Goal: Task Accomplishment & Management: Use online tool/utility

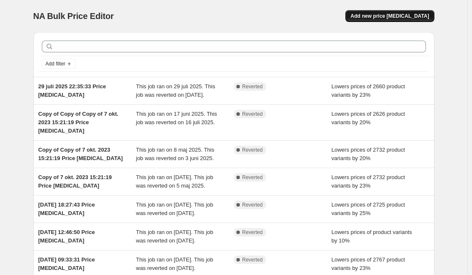
click at [388, 16] on span "Add new price [MEDICAL_DATA]" at bounding box center [389, 16] width 78 height 7
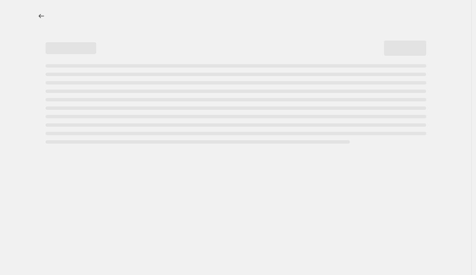
select select "percentage"
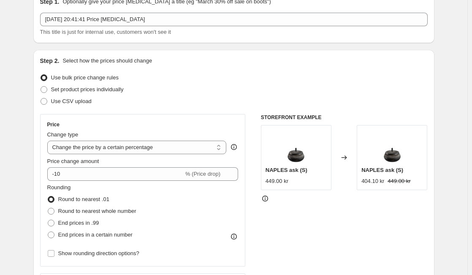
scroll to position [42, 0]
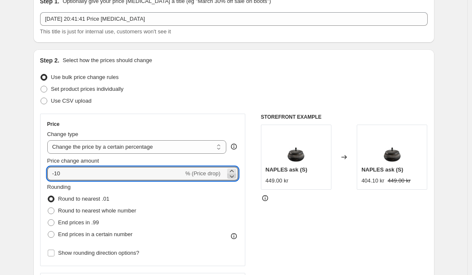
click at [236, 177] on icon at bounding box center [231, 176] width 8 height 8
click at [83, 175] on input "-12" at bounding box center [115, 174] width 136 height 14
type input "-1"
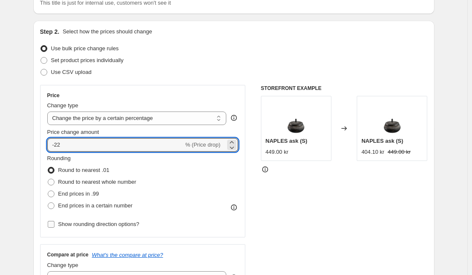
type input "-22"
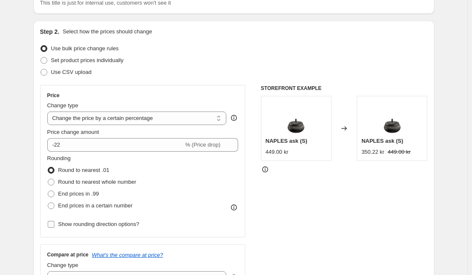
click at [54, 225] on input "Show rounding direction options?" at bounding box center [51, 224] width 7 height 7
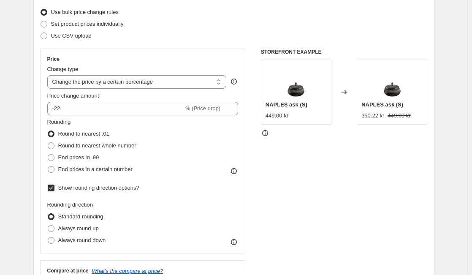
scroll to position [107, 0]
click at [54, 187] on input "Show rounding direction options?" at bounding box center [51, 187] width 7 height 7
checkbox input "false"
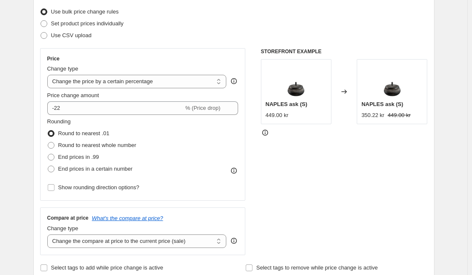
click at [235, 170] on icon at bounding box center [234, 170] width 8 height 8
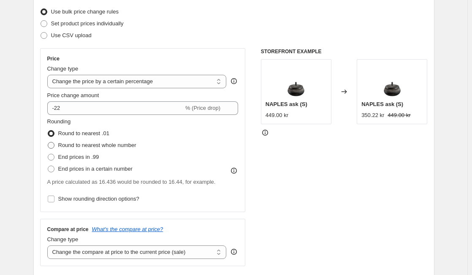
click at [54, 144] on span at bounding box center [51, 145] width 7 height 7
click at [48, 142] on input "Round to nearest whole number" at bounding box center [48, 142] width 0 height 0
radio input "true"
click at [54, 155] on span at bounding box center [51, 157] width 7 height 7
click at [48, 154] on input "End prices in .99" at bounding box center [48, 154] width 0 height 0
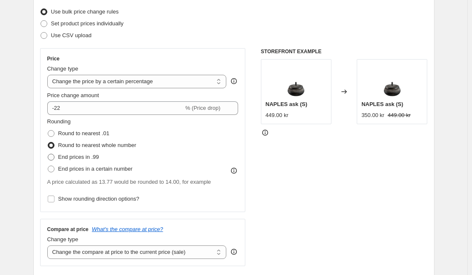
radio input "true"
click at [52, 166] on span at bounding box center [51, 168] width 7 height 7
click at [48, 166] on input "End prices in a certain number" at bounding box center [48, 165] width 0 height 0
radio input "true"
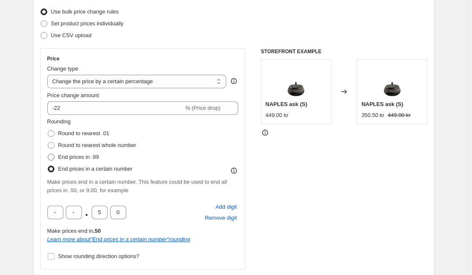
click at [54, 156] on span at bounding box center [51, 157] width 7 height 7
click at [48, 154] on input "End prices in .99" at bounding box center [48, 154] width 0 height 0
radio input "true"
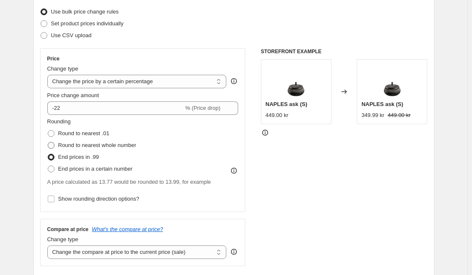
click at [54, 144] on span at bounding box center [51, 145] width 7 height 7
click at [48, 142] on input "Round to nearest whole number" at bounding box center [48, 142] width 0 height 0
radio input "true"
click at [53, 155] on span at bounding box center [51, 157] width 7 height 7
click at [48, 154] on input "End prices in .99" at bounding box center [48, 154] width 0 height 0
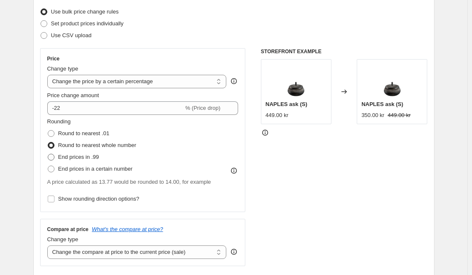
radio input "true"
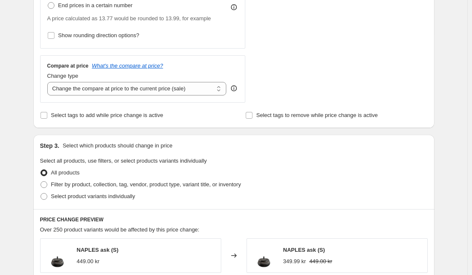
scroll to position [279, 0]
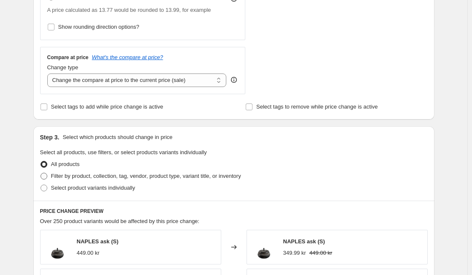
click at [46, 175] on span at bounding box center [44, 176] width 7 height 7
click at [41, 173] on input "Filter by product, collection, tag, vendor, product type, variant title, or inv…" at bounding box center [41, 173] width 0 height 0
radio input "true"
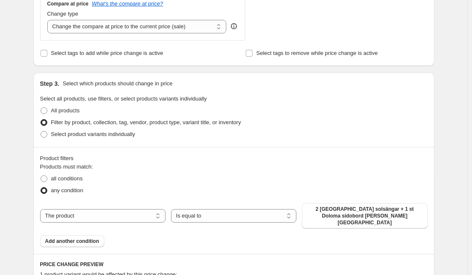
scroll to position [333, 0]
click at [47, 133] on span at bounding box center [44, 133] width 7 height 7
click at [41, 131] on input "Select product variants individually" at bounding box center [41, 130] width 0 height 0
radio input "true"
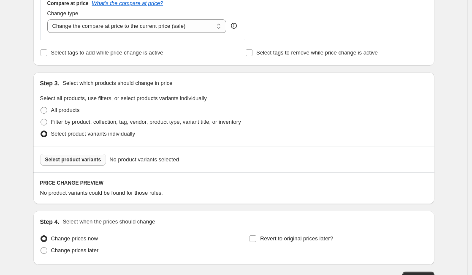
click at [76, 161] on span "Select product variants" at bounding box center [73, 159] width 56 height 7
click at [47, 123] on span at bounding box center [44, 122] width 7 height 7
click at [41, 119] on input "Filter by product, collection, tag, vendor, product type, variant title, or inv…" at bounding box center [41, 119] width 0 height 0
radio input "true"
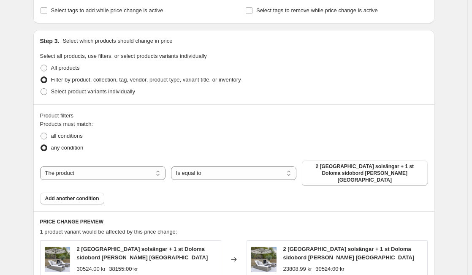
scroll to position [375, 0]
click at [157, 172] on select "The product The product's collection The product's tag The product's vendor The…" at bounding box center [102, 174] width 125 height 14
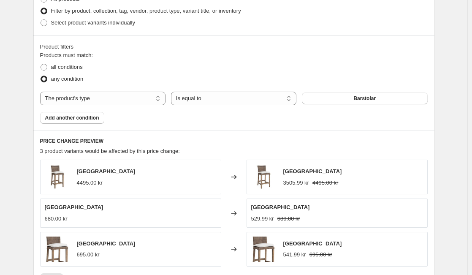
scroll to position [444, 0]
click at [159, 103] on select "The product The product's collection The product's tag The product's vendor The…" at bounding box center [102, 99] width 125 height 14
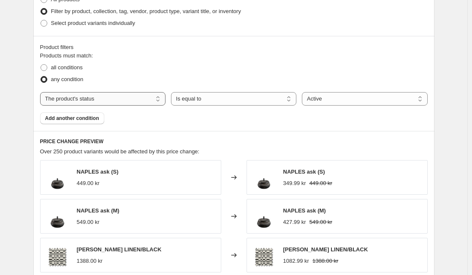
click at [162, 101] on select "The product The product's collection The product's tag The product's vendor The…" at bounding box center [102, 99] width 125 height 14
select select "product"
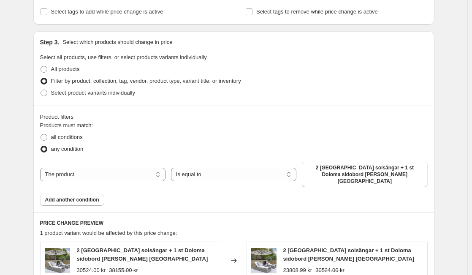
scroll to position [374, 0]
click at [47, 93] on span at bounding box center [44, 93] width 7 height 7
click at [41, 90] on input "Select product variants individually" at bounding box center [41, 90] width 0 height 0
radio input "true"
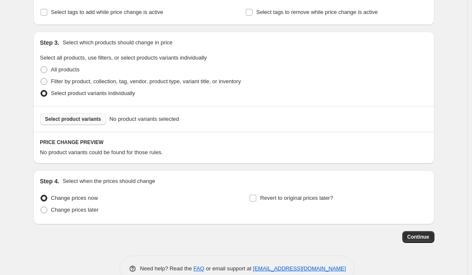
click at [73, 125] on div "Select product variants No product variants selected" at bounding box center [233, 119] width 401 height 26
click at [73, 120] on span "Select product variants" at bounding box center [73, 119] width 56 height 7
click at [160, 119] on span "No product variants selected" at bounding box center [144, 119] width 70 height 8
click at [47, 82] on span at bounding box center [44, 81] width 7 height 7
click at [41, 78] on input "Filter by product, collection, tag, vendor, product type, variant title, or inv…" at bounding box center [41, 78] width 0 height 0
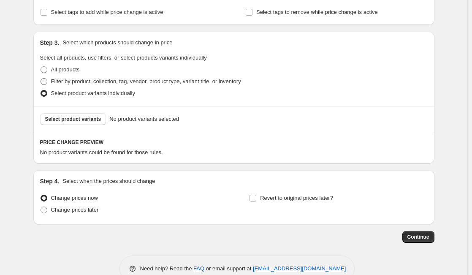
radio input "true"
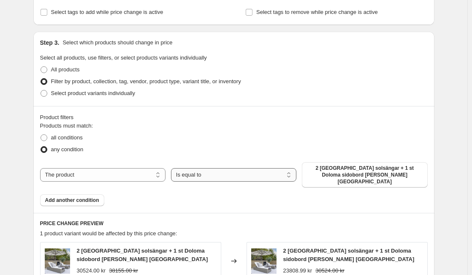
click at [185, 176] on select "Is equal to Is not equal to" at bounding box center [233, 175] width 125 height 14
click at [157, 174] on select "The product The product's collection The product's tag The product's vendor The…" at bounding box center [102, 175] width 125 height 14
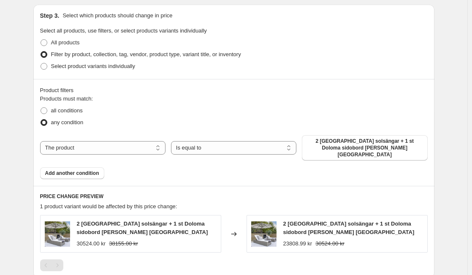
scroll to position [401, 0]
click at [160, 149] on select "The product The product's collection The product's tag The product's vendor The…" at bounding box center [102, 148] width 125 height 14
select select "product_type"
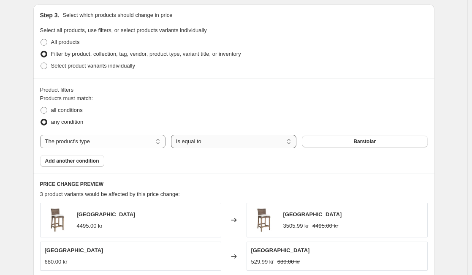
click at [292, 142] on select "Is equal to Is not equal to" at bounding box center [233, 142] width 125 height 14
click at [348, 141] on button "Barstolar" at bounding box center [364, 141] width 125 height 12
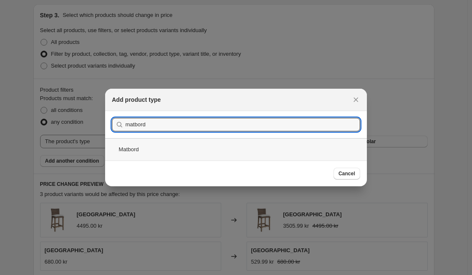
type input "matbord"
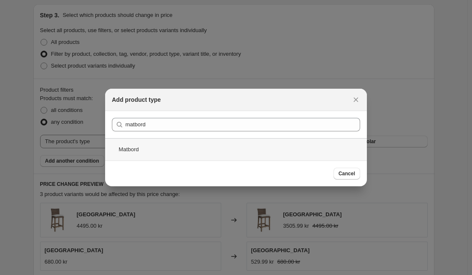
click at [301, 152] on div "Matbord" at bounding box center [236, 149] width 262 height 22
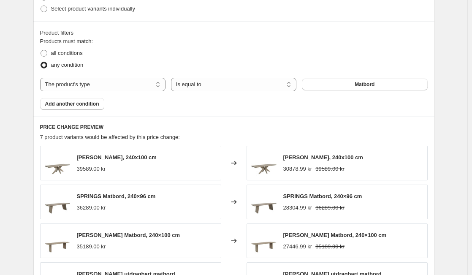
scroll to position [457, 0]
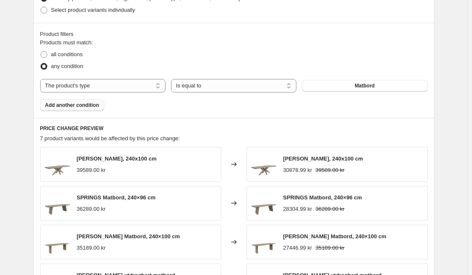
click at [98, 103] on span "Add another condition" at bounding box center [72, 105] width 54 height 7
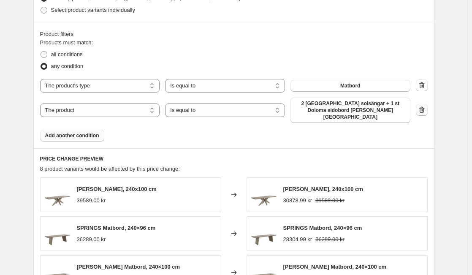
click at [424, 106] on icon "button" at bounding box center [421, 110] width 8 height 8
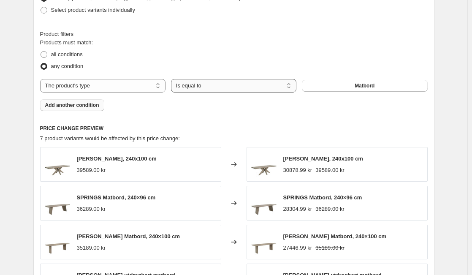
click at [196, 91] on select "Is equal to Is not equal to" at bounding box center [233, 86] width 125 height 14
click at [173, 79] on select "Is equal to Is not equal to" at bounding box center [233, 86] width 125 height 14
click at [91, 105] on span "Add another condition" at bounding box center [72, 105] width 54 height 7
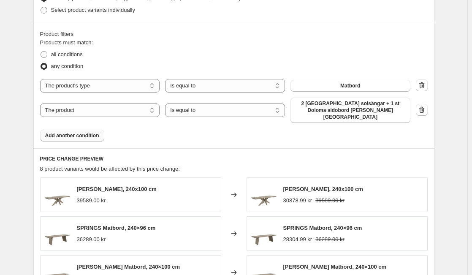
click at [93, 132] on span "Add another condition" at bounding box center [72, 135] width 54 height 7
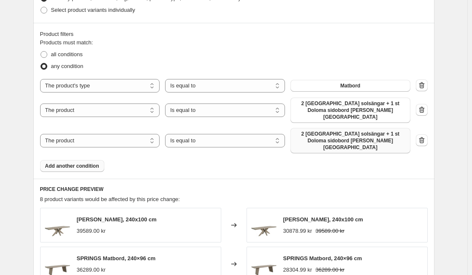
click at [382, 130] on span "2 [GEOGRAPHIC_DATA] solsängar + 1 st Doloma sidobord [PERSON_NAME] [GEOGRAPHIC_…" at bounding box center [350, 140] width 110 height 20
click at [425, 136] on icon "button" at bounding box center [421, 140] width 8 height 8
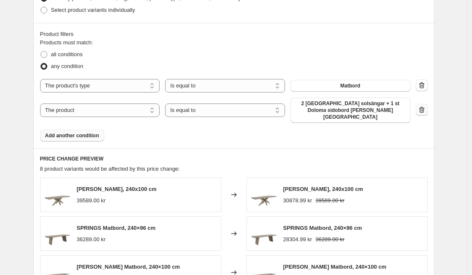
click at [423, 108] on icon "button" at bounding box center [421, 110] width 8 height 8
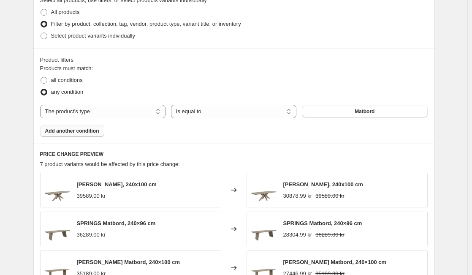
scroll to position [423, 0]
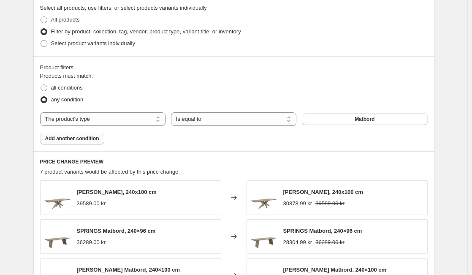
click at [182, 142] on div "Products must match: all conditions any condition The product The product's col…" at bounding box center [233, 108] width 387 height 73
click at [91, 143] on button "Add another condition" at bounding box center [72, 139] width 64 height 12
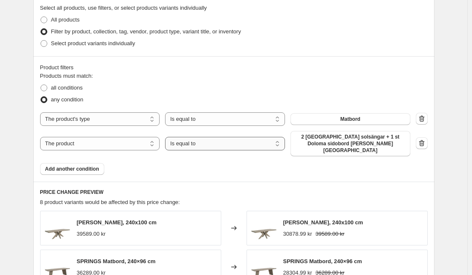
click at [187, 142] on select "Is equal to Is not equal to" at bounding box center [225, 144] width 120 height 14
click at [155, 141] on select "The product The product's collection The product's tag The product's vendor The…" at bounding box center [100, 144] width 120 height 14
select select "product_type"
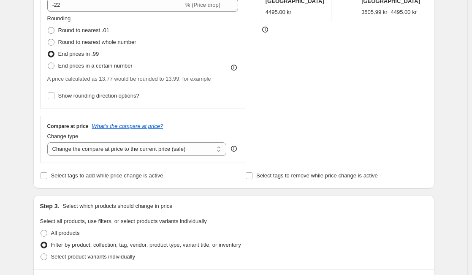
scroll to position [210, 0]
click at [57, 68] on label "End prices in a certain number" at bounding box center [89, 66] width 85 height 12
click at [48, 63] on input "End prices in a certain number" at bounding box center [48, 63] width 0 height 0
radio input "true"
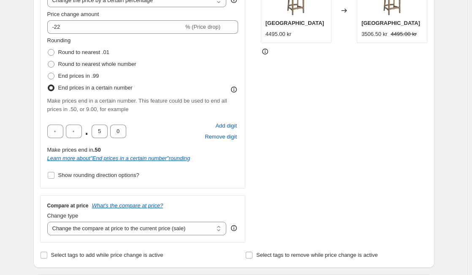
scroll to position [188, 0]
click at [54, 62] on span at bounding box center [51, 64] width 7 height 7
click at [48, 62] on input "Round to nearest whole number" at bounding box center [48, 61] width 0 height 0
radio input "true"
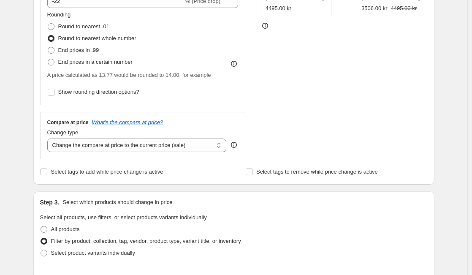
scroll to position [214, 0]
click at [54, 62] on span at bounding box center [51, 62] width 7 height 7
click at [48, 60] on input "End prices in a certain number" at bounding box center [48, 59] width 0 height 0
radio input "true"
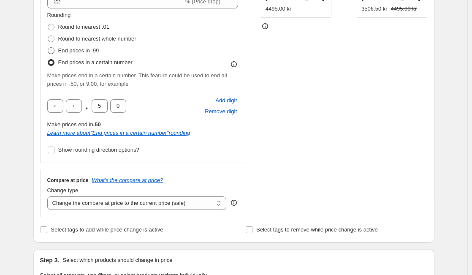
click at [54, 47] on span at bounding box center [51, 51] width 8 height 8
click at [48, 47] on input "End prices in .99" at bounding box center [48, 47] width 0 height 0
radio input "true"
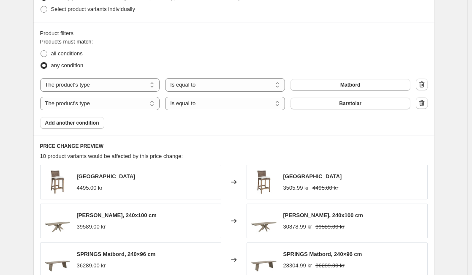
scroll to position [458, 0]
click at [90, 118] on button "Add another condition" at bounding box center [72, 122] width 64 height 12
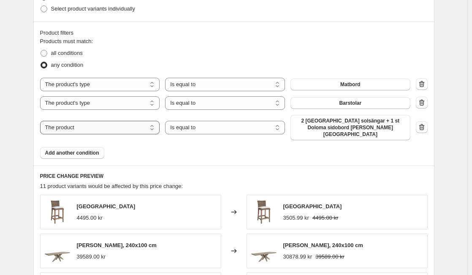
click at [155, 125] on select "The product The product's collection The product's tag The product's vendor The…" at bounding box center [100, 128] width 120 height 14
select select "product_type"
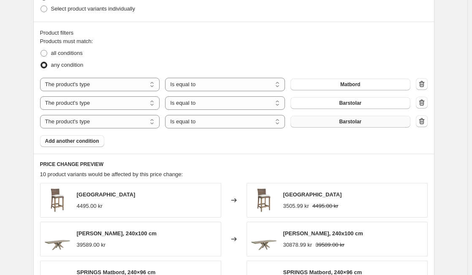
click at [319, 123] on button "Barstolar" at bounding box center [350, 122] width 120 height 12
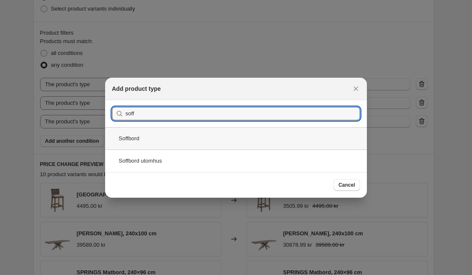
type input "soff"
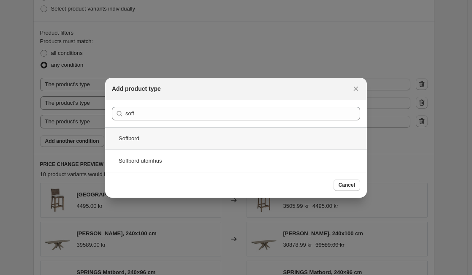
click at [143, 141] on div "Soffbord" at bounding box center [236, 138] width 262 height 22
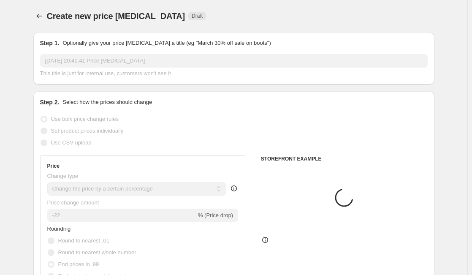
scroll to position [458, 0]
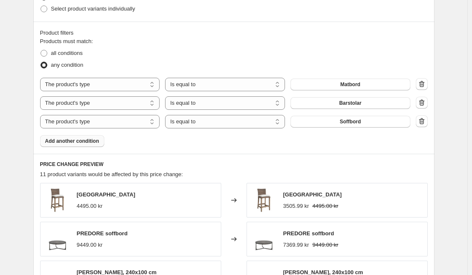
click at [92, 143] on span "Add another condition" at bounding box center [72, 141] width 54 height 7
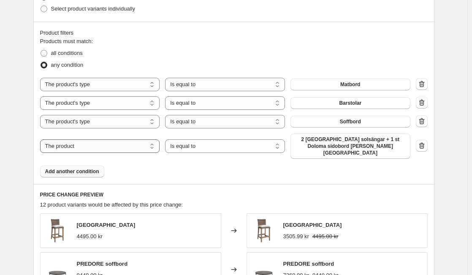
click at [155, 143] on select "The product The product's collection The product's tag The product's vendor The…" at bounding box center [100, 146] width 120 height 14
select select "product_type"
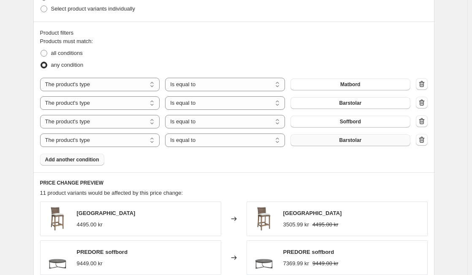
click at [320, 145] on button "Barstolar" at bounding box center [350, 140] width 120 height 12
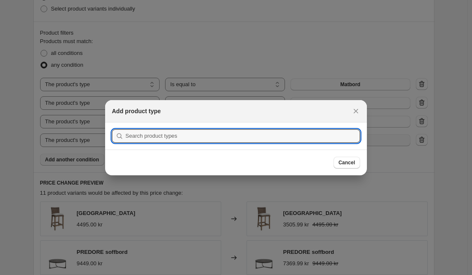
scroll to position [0, 0]
click at [227, 135] on input ":r42:" at bounding box center [242, 136] width 235 height 14
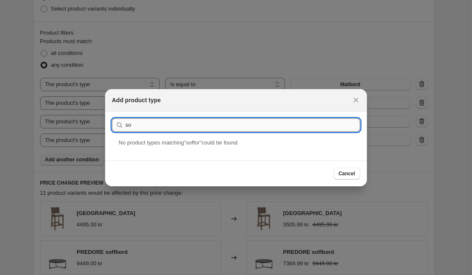
type input "s"
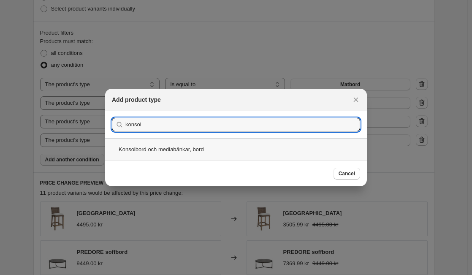
type input "konsol"
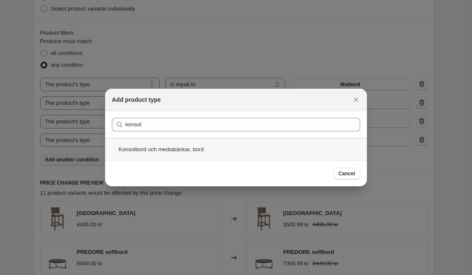
click at [192, 149] on div "Konsolbord och mediabänkar, bord" at bounding box center [236, 149] width 262 height 22
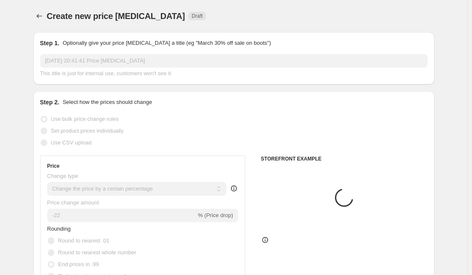
scroll to position [458, 0]
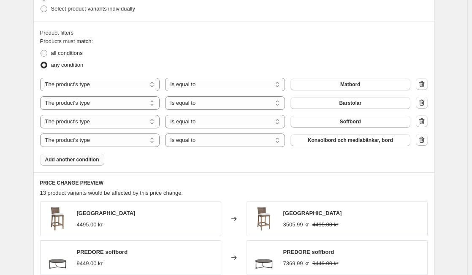
click at [73, 160] on span "Add another condition" at bounding box center [72, 159] width 54 height 7
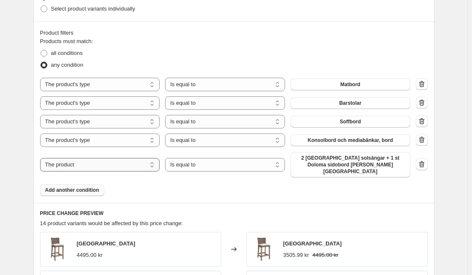
click at [155, 165] on select "The product The product's collection The product's tag The product's vendor The…" at bounding box center [100, 165] width 120 height 14
select select "product_type"
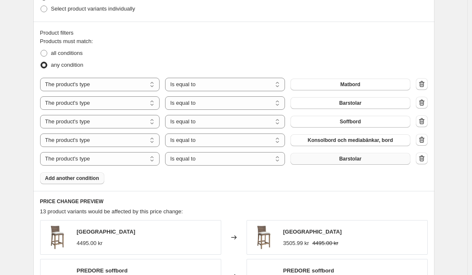
click at [317, 162] on button "Barstolar" at bounding box center [350, 159] width 120 height 12
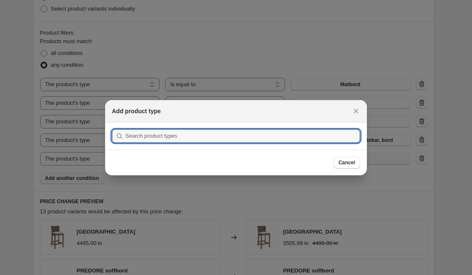
scroll to position [0, 0]
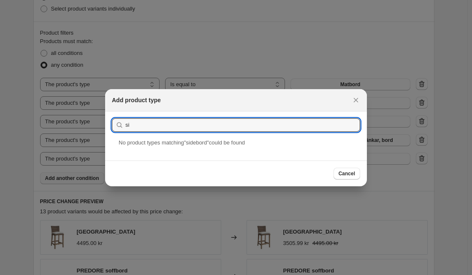
type input "s"
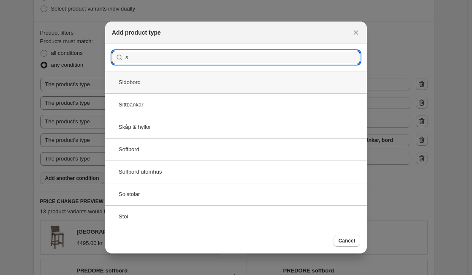
type input "s"
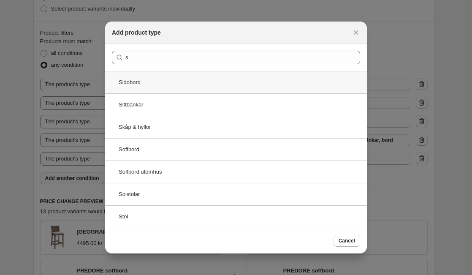
click at [148, 86] on div "Sidobord" at bounding box center [236, 82] width 262 height 22
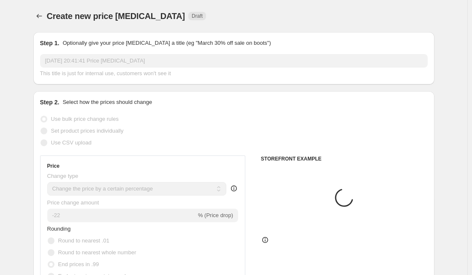
scroll to position [458, 0]
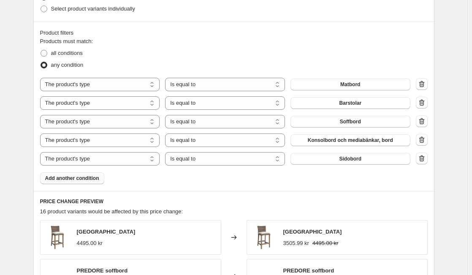
click at [89, 177] on span "Add another condition" at bounding box center [72, 178] width 54 height 7
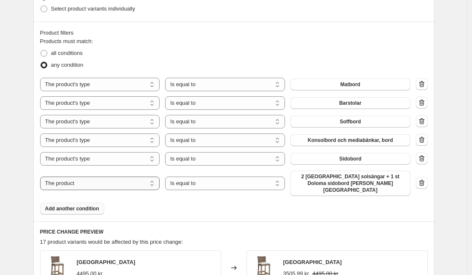
click at [90, 182] on select "The product The product's collection The product's tag The product's vendor The…" at bounding box center [100, 183] width 120 height 14
select select "product_type"
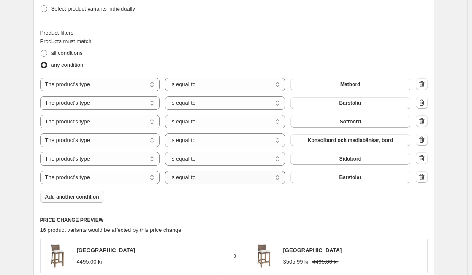
click at [184, 179] on select "Is equal to Is not equal to" at bounding box center [225, 178] width 120 height 14
click at [336, 176] on button "Barstolar" at bounding box center [350, 177] width 120 height 12
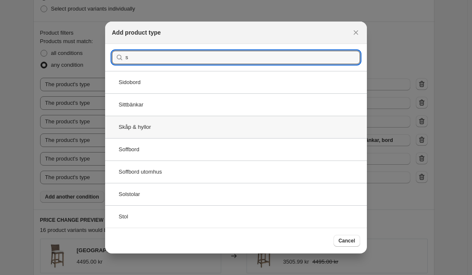
type input "s"
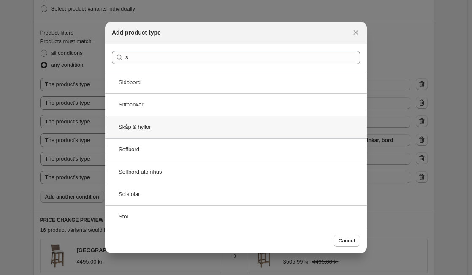
click at [176, 125] on div "Skåp & hyllor" at bounding box center [236, 127] width 262 height 22
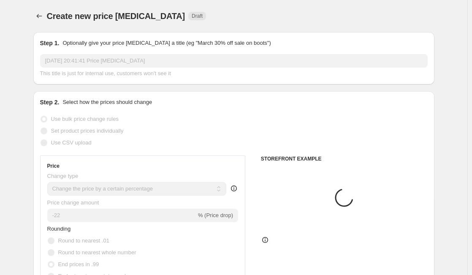
scroll to position [458, 0]
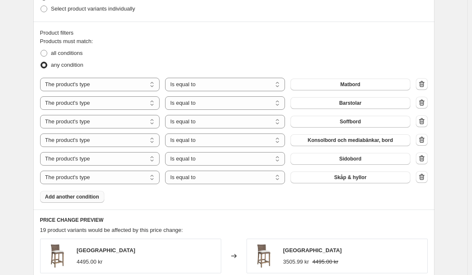
click at [95, 196] on span "Add another condition" at bounding box center [72, 196] width 54 height 7
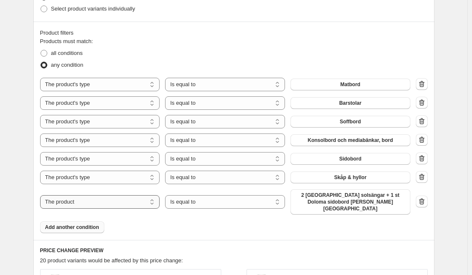
click at [95, 196] on select "The product The product's collection The product's tag The product's vendor The…" at bounding box center [100, 202] width 120 height 14
select select "product_type"
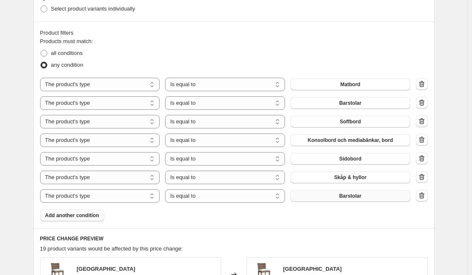
click at [317, 194] on button "Barstolar" at bounding box center [350, 196] width 120 height 12
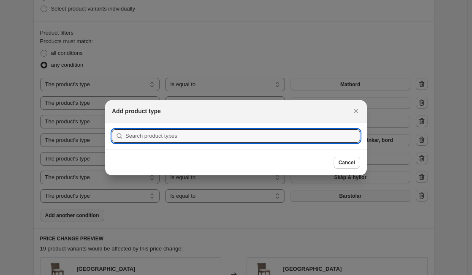
scroll to position [0, 0]
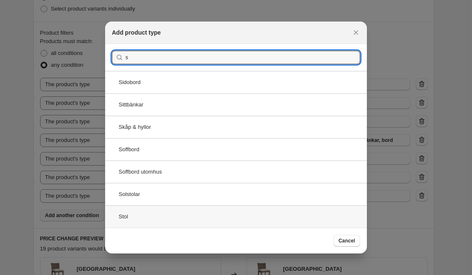
type input "s"
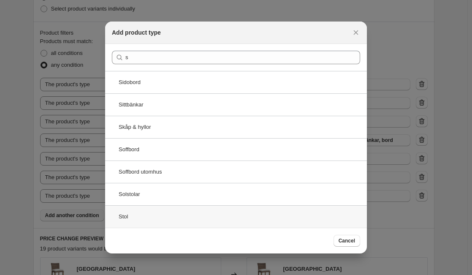
click at [167, 218] on div "Stol" at bounding box center [236, 216] width 262 height 22
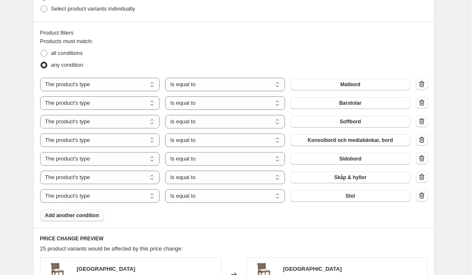
click at [99, 218] on button "Add another condition" at bounding box center [72, 215] width 64 height 12
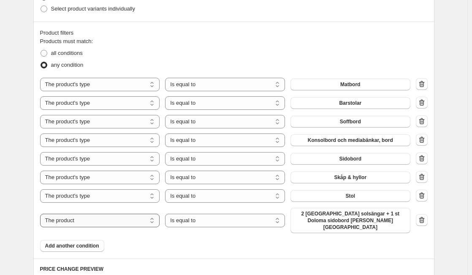
click at [99, 218] on select "The product The product's collection The product's tag The product's vendor The…" at bounding box center [100, 221] width 120 height 14
select select "product_type"
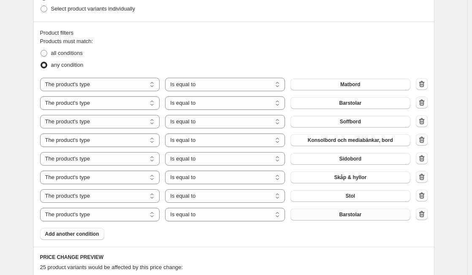
click at [324, 215] on button "Barstolar" at bounding box center [350, 214] width 120 height 12
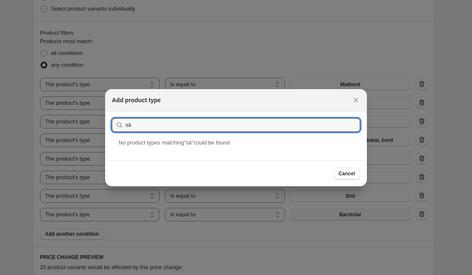
type input "s"
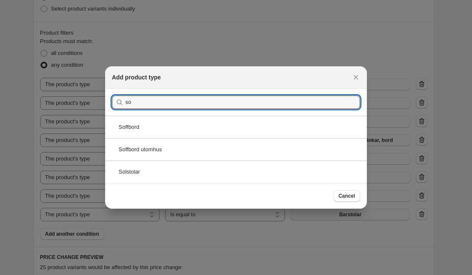
type input "s"
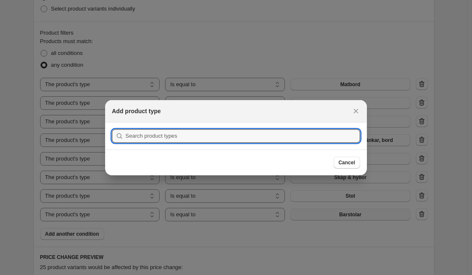
type input "l"
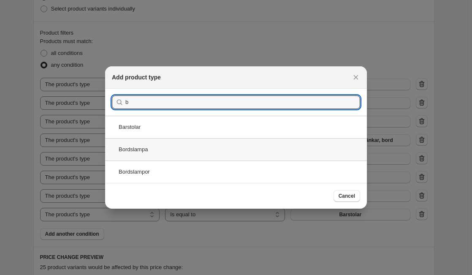
type input "b"
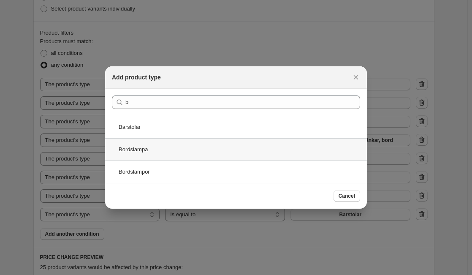
click at [156, 152] on div "Bordslampa" at bounding box center [236, 149] width 262 height 22
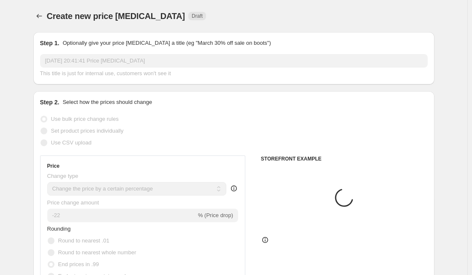
scroll to position [458, 0]
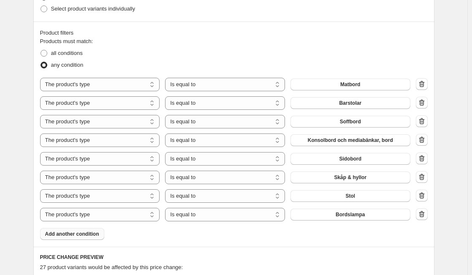
click at [86, 235] on span "Add another condition" at bounding box center [72, 233] width 54 height 7
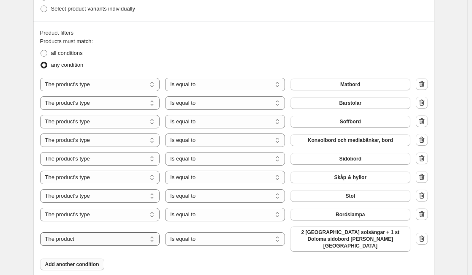
click at [94, 235] on select "The product The product's collection The product's tag The product's vendor The…" at bounding box center [100, 239] width 120 height 14
select select "product_type"
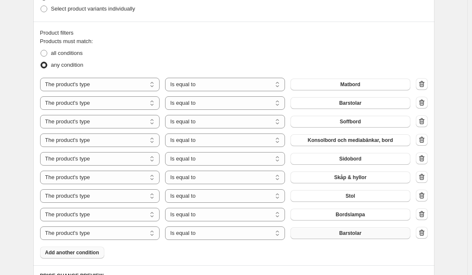
click at [325, 233] on button "Barstolar" at bounding box center [350, 233] width 120 height 12
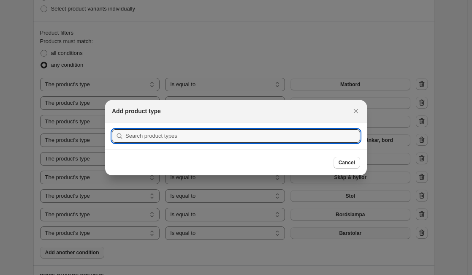
scroll to position [0, 0]
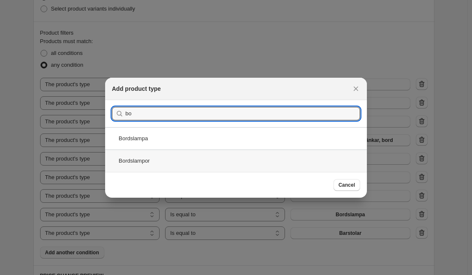
type input "bo"
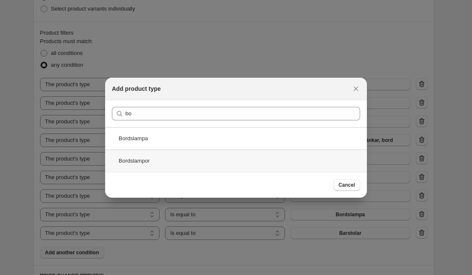
click at [238, 162] on div "Bordslampor" at bounding box center [236, 160] width 262 height 22
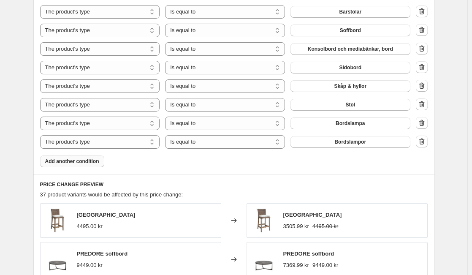
scroll to position [551, 0]
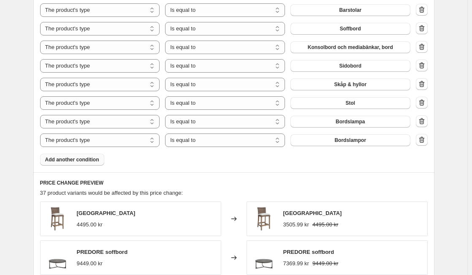
click at [81, 162] on span "Add another condition" at bounding box center [72, 159] width 54 height 7
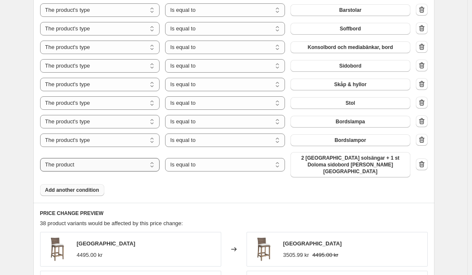
click at [117, 163] on select "The product The product's collection The product's tag The product's vendor The…" at bounding box center [100, 165] width 120 height 14
select select "product_type"
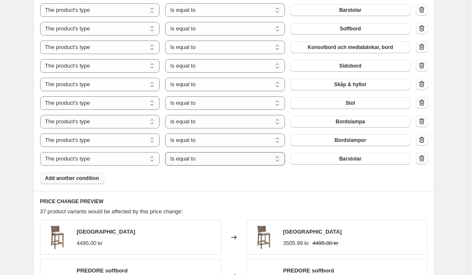
click at [219, 164] on select "Is equal to Is not equal to" at bounding box center [225, 159] width 120 height 14
click at [332, 160] on button "Barstolar" at bounding box center [350, 159] width 120 height 12
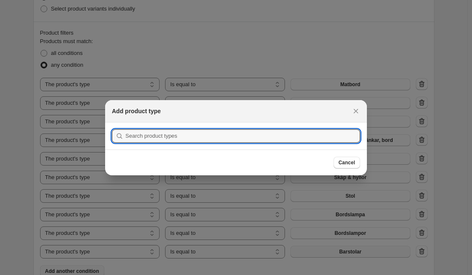
scroll to position [0, 0]
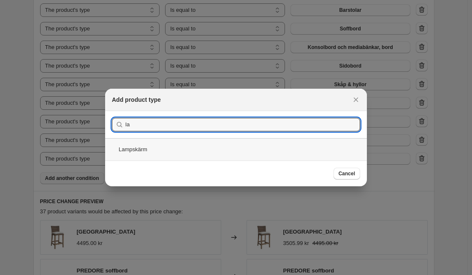
type input "la"
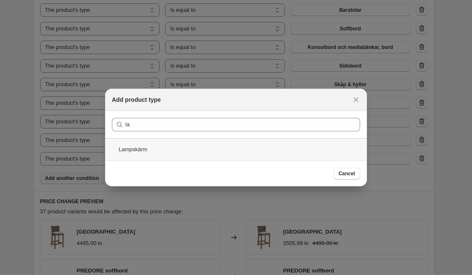
click at [287, 152] on div "Lampskärm" at bounding box center [236, 149] width 262 height 22
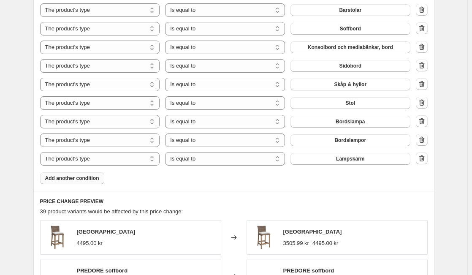
click at [84, 181] on span "Add another condition" at bounding box center [72, 178] width 54 height 7
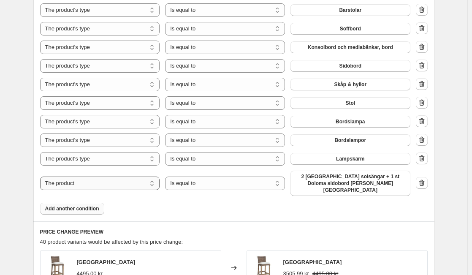
click at [84, 181] on select "The product The product's collection The product's tag The product's vendor The…" at bounding box center [100, 183] width 120 height 14
select select "product_type"
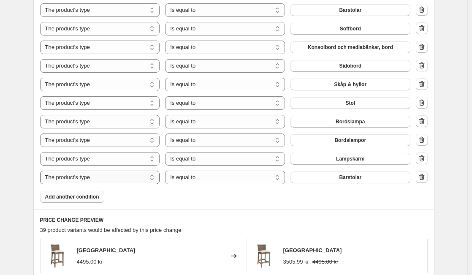
click at [145, 179] on select "The product The product's collection The product's tag The product's vendor The…" at bounding box center [100, 178] width 120 height 14
click at [42, 171] on select "The product The product's collection The product's tag The product's vendor The…" at bounding box center [100, 178] width 120 height 14
click at [347, 178] on span "Barstolar" at bounding box center [350, 177] width 22 height 7
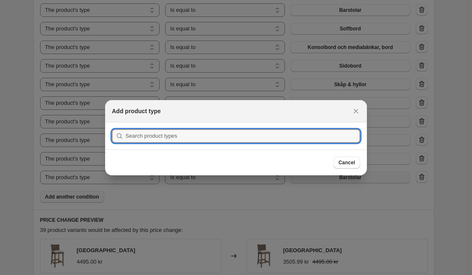
scroll to position [0, 0]
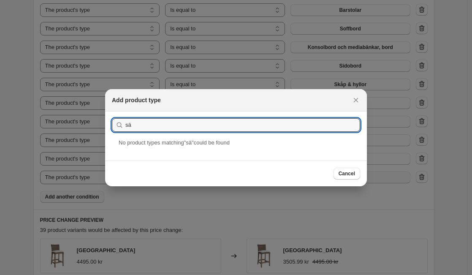
type input "s"
type input "g"
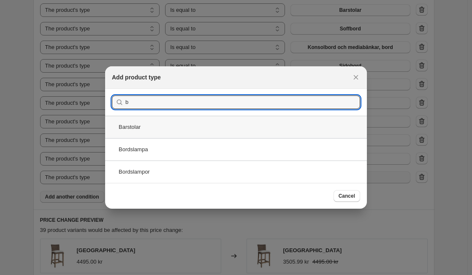
type input "b"
click at [162, 124] on div "Barstolar" at bounding box center [236, 127] width 262 height 22
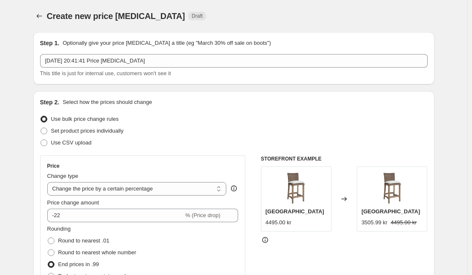
scroll to position [551, 0]
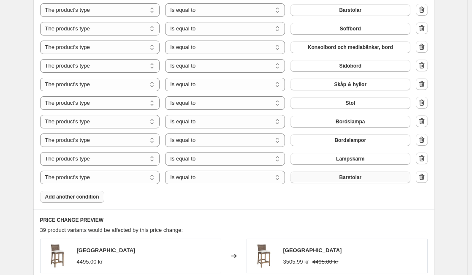
click at [86, 196] on span "Add another condition" at bounding box center [72, 196] width 54 height 7
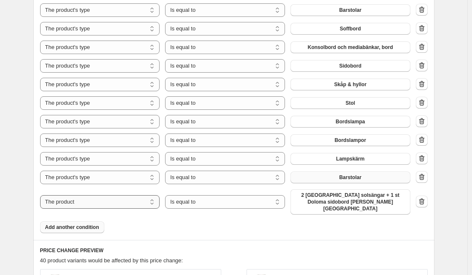
click at [104, 196] on select "The product The product's collection The product's tag The product's vendor The…" at bounding box center [100, 202] width 120 height 14
select select "product_type"
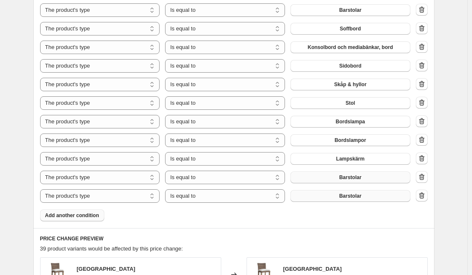
click at [326, 196] on button "Barstolar" at bounding box center [350, 196] width 120 height 12
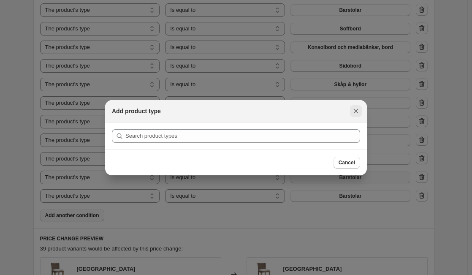
click at [355, 111] on icon "Close" at bounding box center [356, 111] width 8 height 8
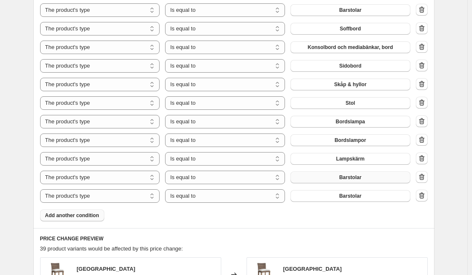
scroll to position [542, 0]
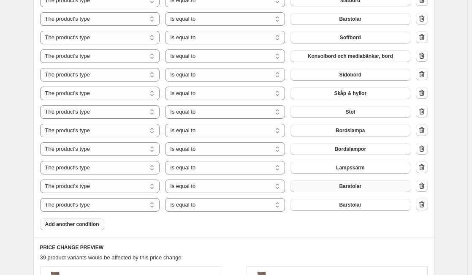
click at [351, 185] on span "Barstolar" at bounding box center [350, 186] width 22 height 7
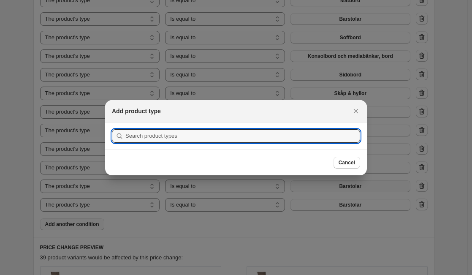
type input "h"
type input "a"
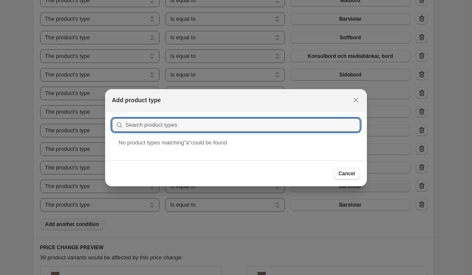
type input "b"
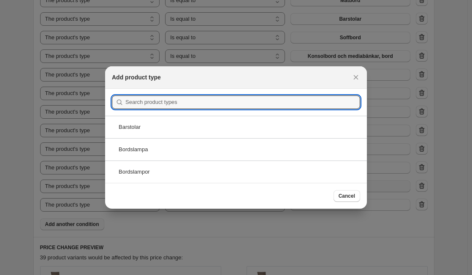
type input "c"
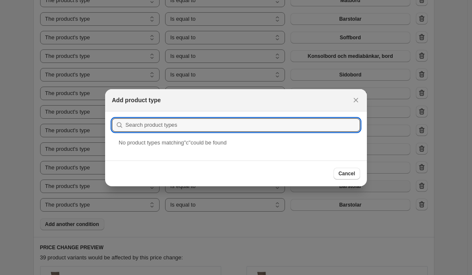
type input "d"
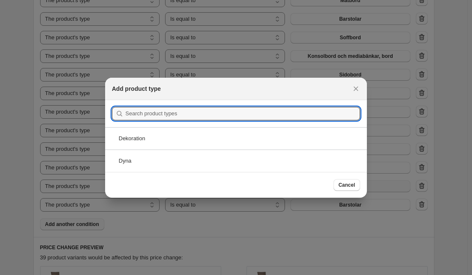
type input "e"
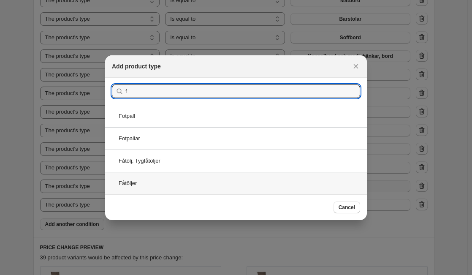
type input "f"
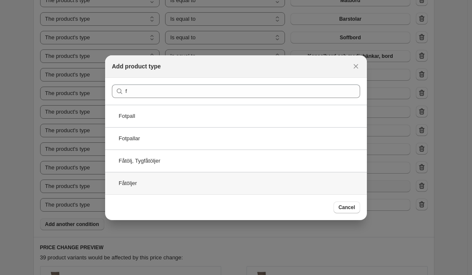
click at [167, 179] on div "Fåtöljer" at bounding box center [236, 183] width 262 height 22
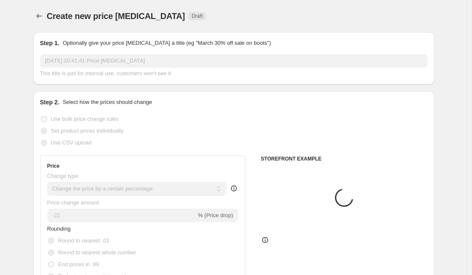
scroll to position [542, 0]
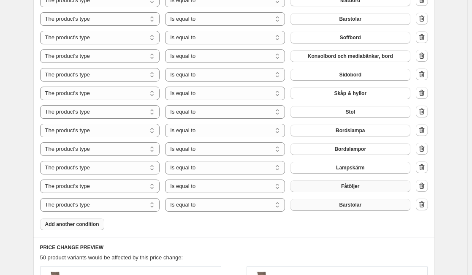
click at [328, 209] on button "Barstolar" at bounding box center [350, 205] width 120 height 12
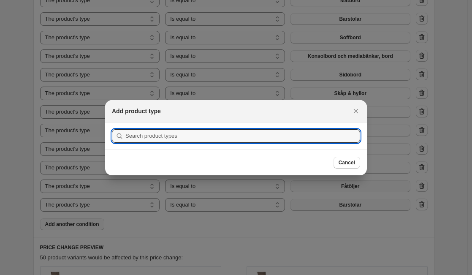
scroll to position [0, 0]
click at [143, 135] on input "f" at bounding box center [242, 136] width 235 height 14
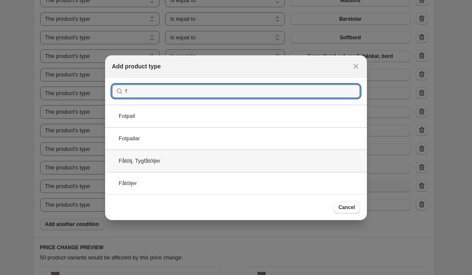
type input "f"
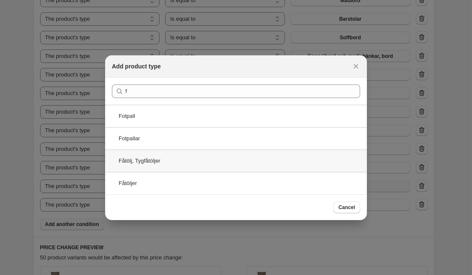
click at [133, 159] on div "Fåtölj, Tygfåtöljer" at bounding box center [236, 160] width 262 height 22
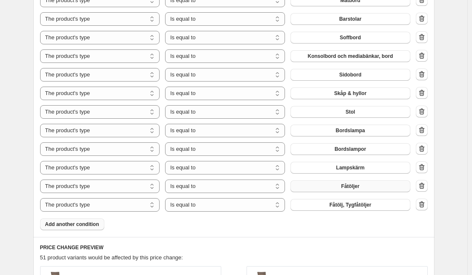
click at [84, 225] on span "Add another condition" at bounding box center [72, 224] width 54 height 7
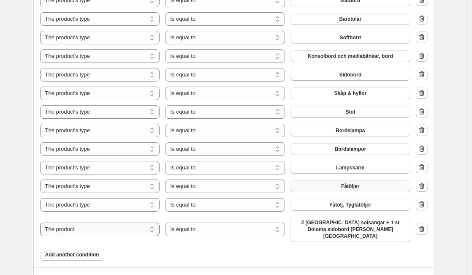
click at [84, 225] on select "The product The product's collection The product's tag The product's vendor The…" at bounding box center [100, 229] width 120 height 14
select select "product_type"
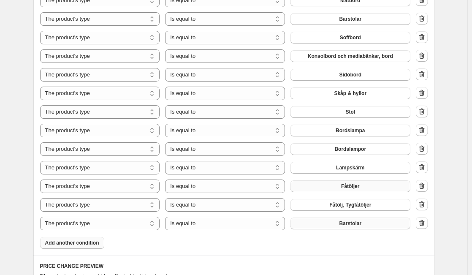
click at [334, 223] on button "Barstolar" at bounding box center [350, 223] width 120 height 12
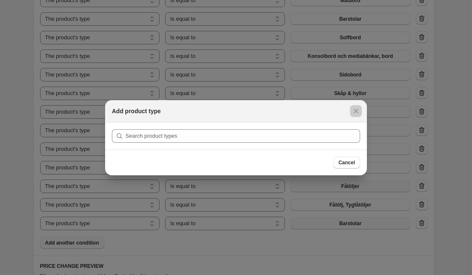
click at [334, 223] on div at bounding box center [236, 137] width 472 height 275
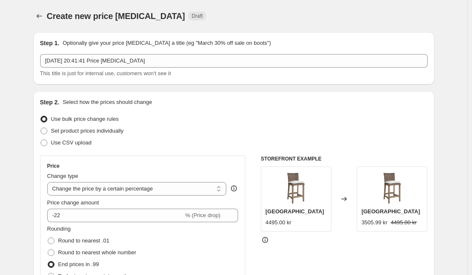
scroll to position [542, 0]
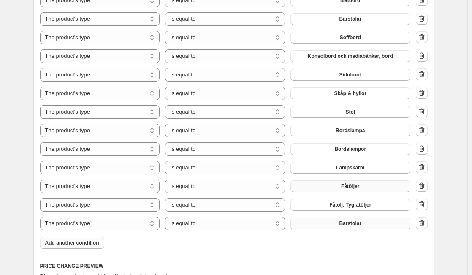
click at [356, 223] on span "Barstolar" at bounding box center [350, 223] width 22 height 7
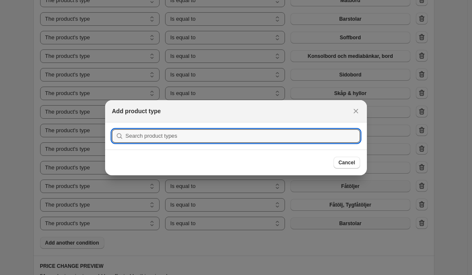
scroll to position [0, 0]
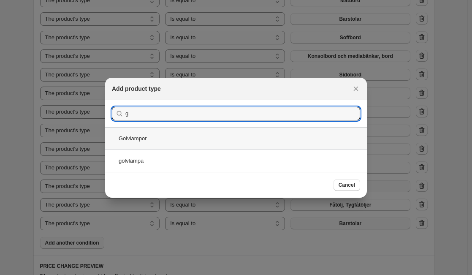
type input "g"
click at [144, 138] on div "Golvlampor" at bounding box center [236, 138] width 262 height 22
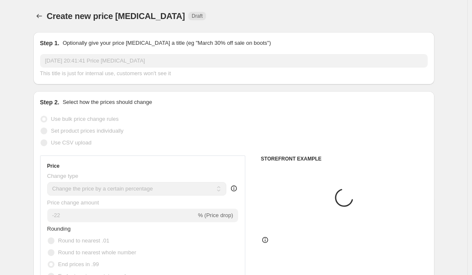
scroll to position [542, 0]
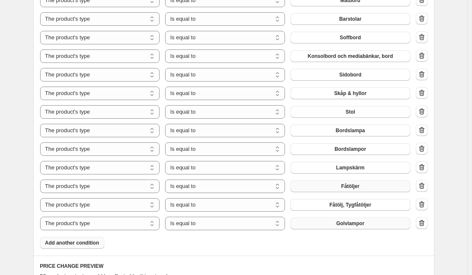
click at [92, 245] on span "Add another condition" at bounding box center [72, 242] width 54 height 7
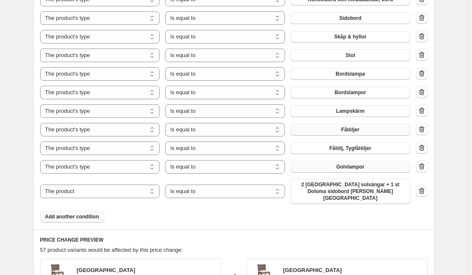
scroll to position [599, 0]
click at [118, 189] on select "The product The product's collection The product's tag The product's vendor The…" at bounding box center [100, 191] width 120 height 14
select select "product_type"
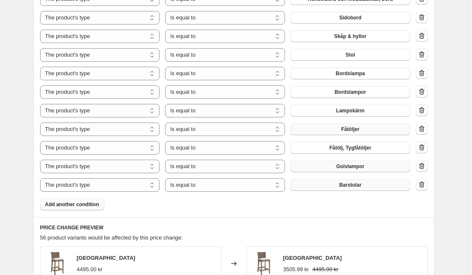
click at [329, 183] on button "Barstolar" at bounding box center [350, 185] width 120 height 12
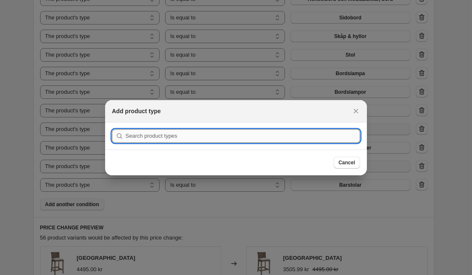
type input "h"
type input "i"
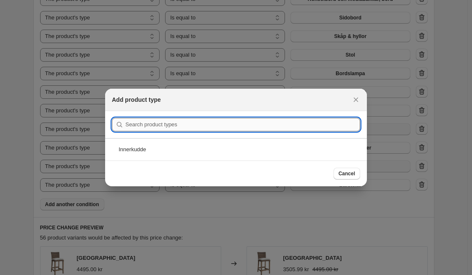
type input "j"
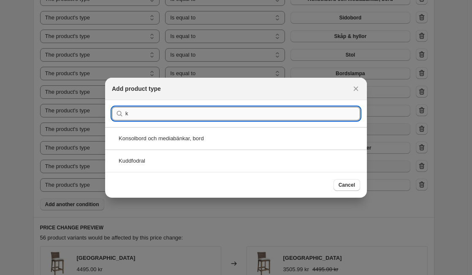
type input "k"
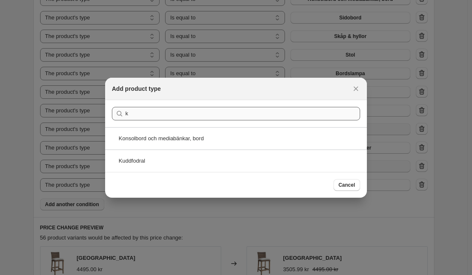
click at [176, 135] on div "Konsolbord och mediabänkar, bord" at bounding box center [236, 138] width 262 height 22
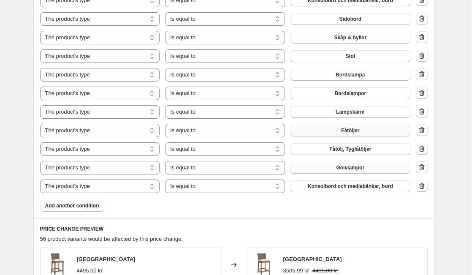
scroll to position [597, 0]
click at [422, 188] on icon "button" at bounding box center [421, 186] width 5 height 6
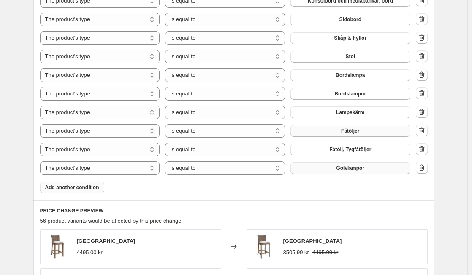
click at [97, 185] on span "Add another condition" at bounding box center [72, 187] width 54 height 7
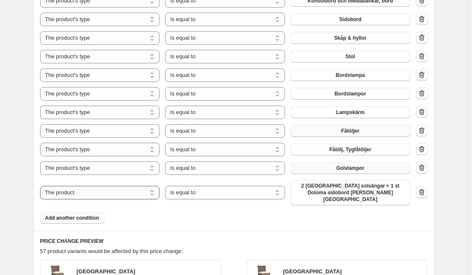
click at [101, 191] on select "The product The product's collection The product's tag The product's vendor The…" at bounding box center [100, 193] width 120 height 14
select select "product_type"
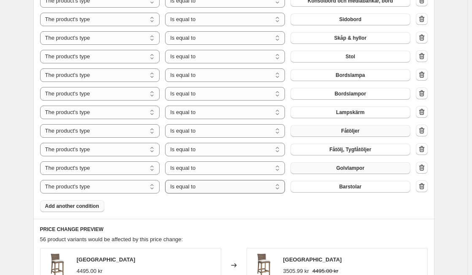
click at [191, 187] on select "Is equal to Is not equal to" at bounding box center [225, 187] width 120 height 14
click at [325, 186] on button "Barstolar" at bounding box center [350, 187] width 120 height 12
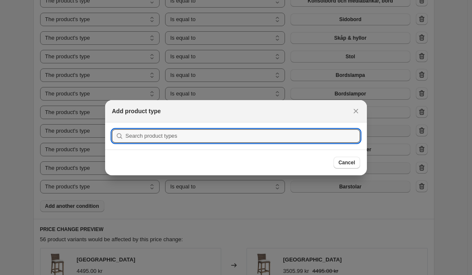
type input "l"
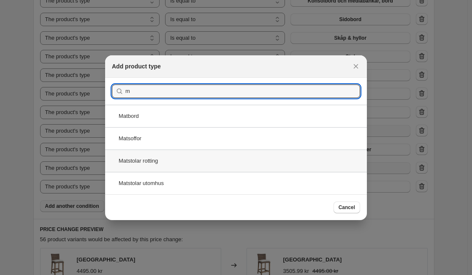
type input "m"
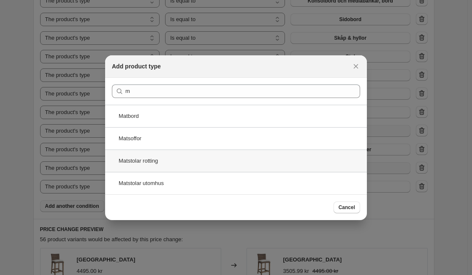
click at [159, 159] on div "Matstolar rotting" at bounding box center [236, 160] width 262 height 22
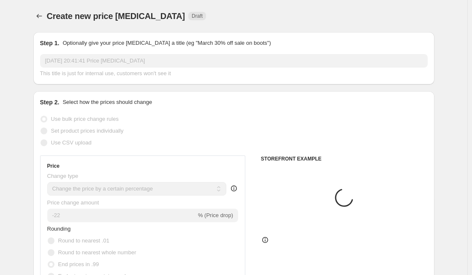
scroll to position [597, 0]
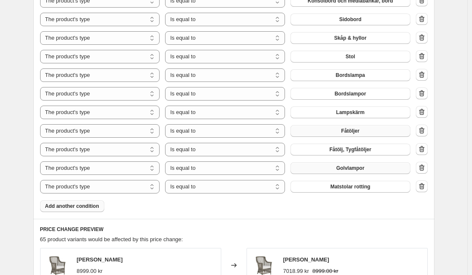
click at [88, 208] on span "Add another condition" at bounding box center [72, 206] width 54 height 7
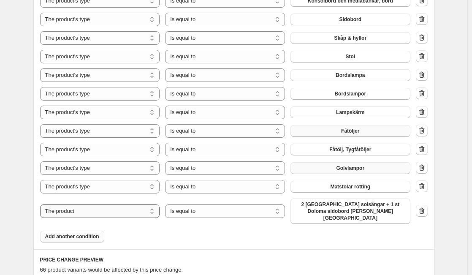
click at [144, 211] on select "The product The product's collection The product's tag The product's vendor The…" at bounding box center [100, 211] width 120 height 14
select select "product_type"
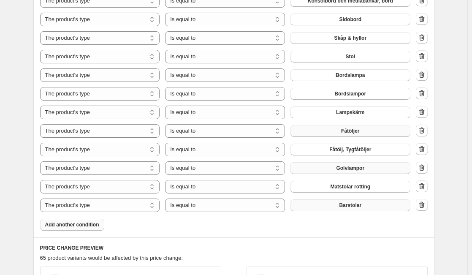
click at [319, 206] on button "Barstolar" at bounding box center [350, 205] width 120 height 12
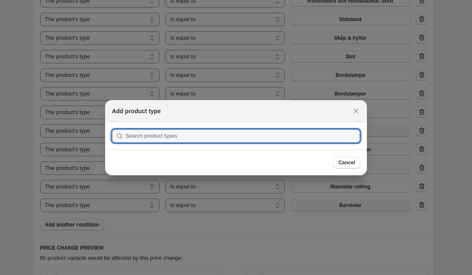
scroll to position [0, 0]
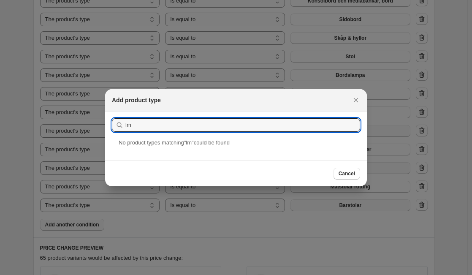
type input "l"
type input "n"
type input "o"
type input "p"
type input "q"
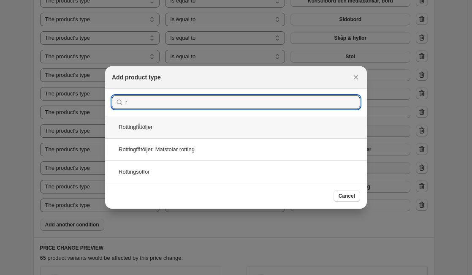
type input "r"
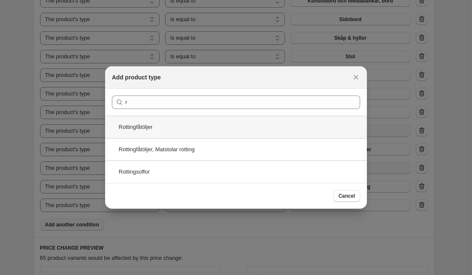
click at [152, 129] on div "Rottingfåtöljer" at bounding box center [236, 127] width 262 height 22
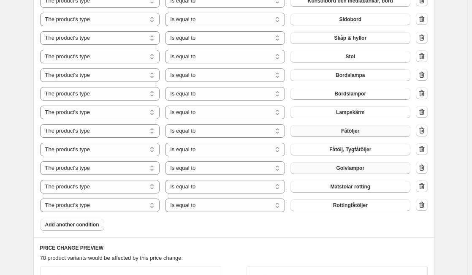
click at [87, 225] on span "Add another condition" at bounding box center [72, 224] width 54 height 7
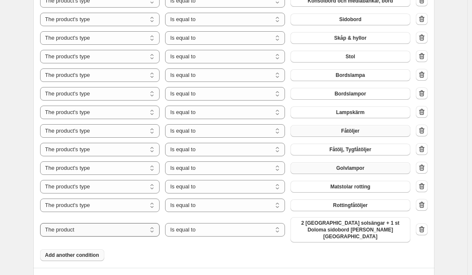
click at [87, 225] on select "The product The product's collection The product's tag The product's vendor The…" at bounding box center [100, 230] width 120 height 14
select select "product_type"
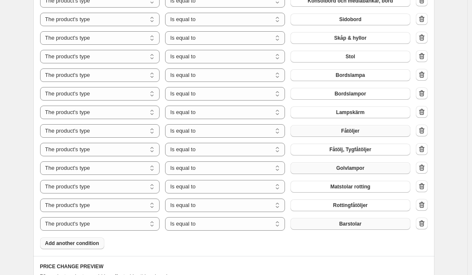
click at [325, 225] on button "Barstolar" at bounding box center [350, 224] width 120 height 12
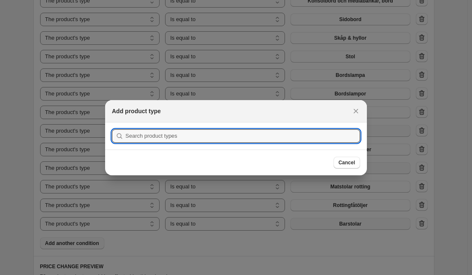
scroll to position [0, 0]
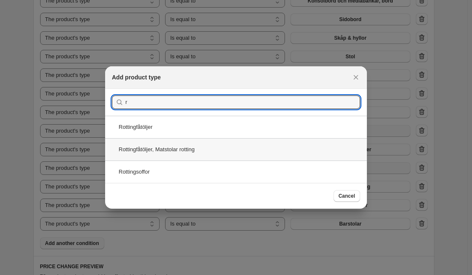
type input "r"
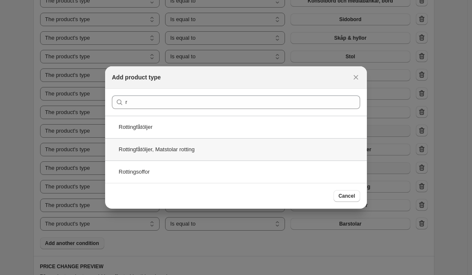
click at [209, 152] on div "Rottingfåtöljer, Matstolar rotting" at bounding box center [236, 149] width 262 height 22
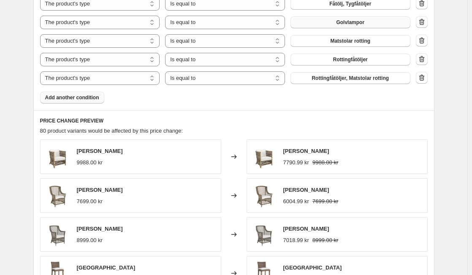
scroll to position [744, 0]
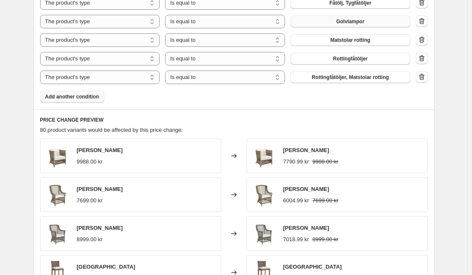
click at [82, 101] on button "Add another condition" at bounding box center [72, 97] width 64 height 12
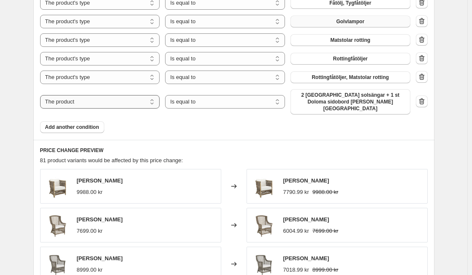
click at [110, 100] on select "The product The product's collection The product's tag The product's vendor The…" at bounding box center [100, 102] width 120 height 14
select select "product_type"
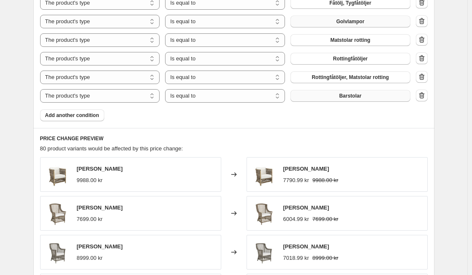
click at [311, 97] on button "Barstolar" at bounding box center [350, 96] width 120 height 12
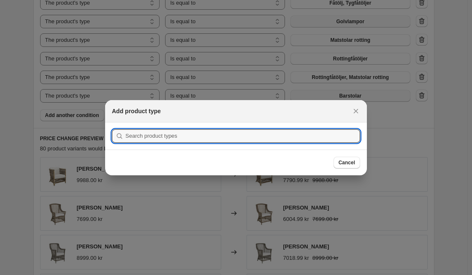
type input "b"
type input "ö"
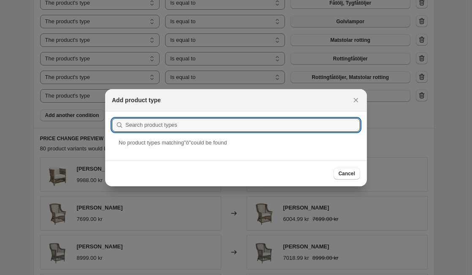
type input "ä"
type input "å"
type input "p"
type input "o"
type input "i"
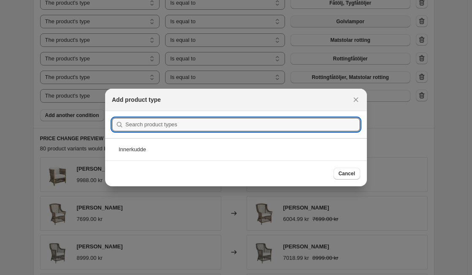
type input "u"
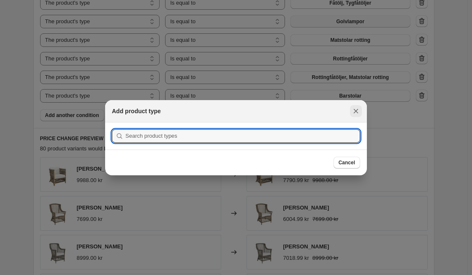
click at [357, 108] on icon "Close" at bounding box center [356, 111] width 8 height 8
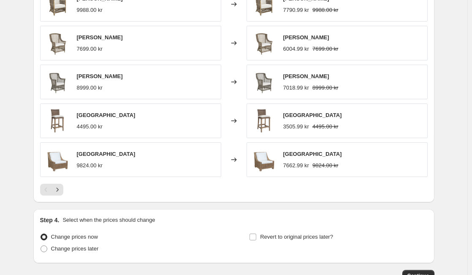
scroll to position [973, 0]
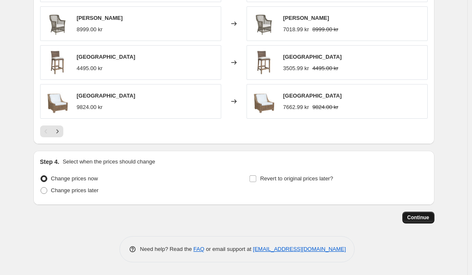
click at [417, 217] on span "Continue" at bounding box center [418, 217] width 22 height 7
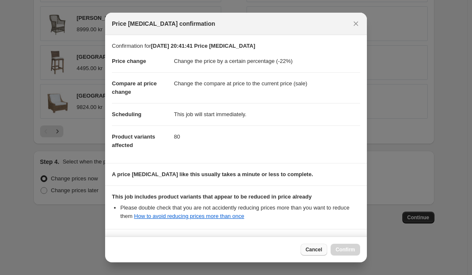
click at [314, 250] on span "Cancel" at bounding box center [314, 249] width 16 height 7
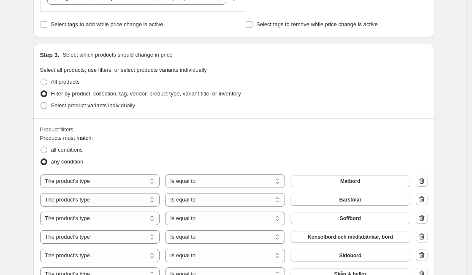
scroll to position [364, 0]
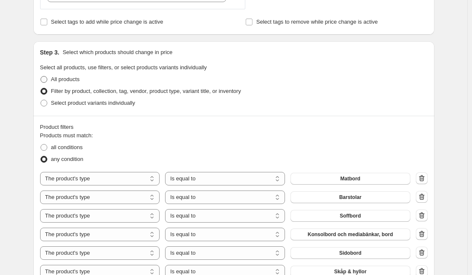
click at [46, 80] on span at bounding box center [44, 79] width 7 height 7
click at [41, 76] on input "All products" at bounding box center [41, 76] width 0 height 0
radio input "true"
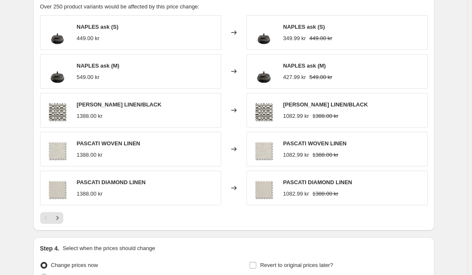
scroll to position [581, 0]
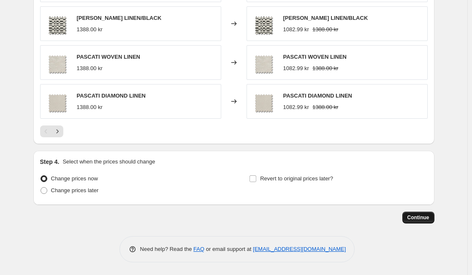
click at [419, 216] on span "Continue" at bounding box center [418, 217] width 22 height 7
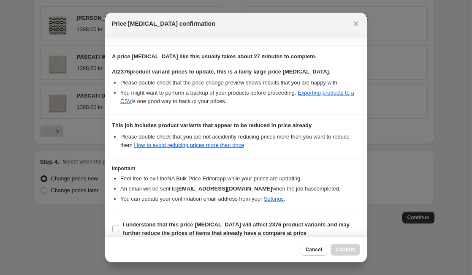
scroll to position [127, 0]
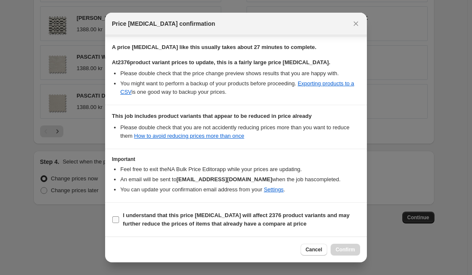
click at [114, 222] on input "I understand that this price [MEDICAL_DATA] will affect 2376 product variants a…" at bounding box center [115, 219] width 7 height 7
checkbox input "true"
click at [353, 251] on span "Confirm" at bounding box center [345, 249] width 19 height 7
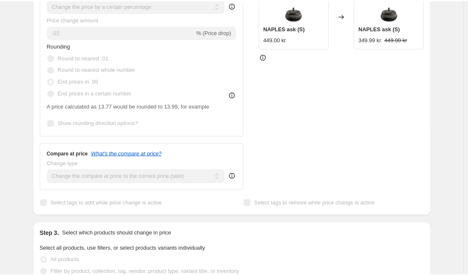
scroll to position [244, 0]
